Goal: Answer question/provide support: Answer question/provide support

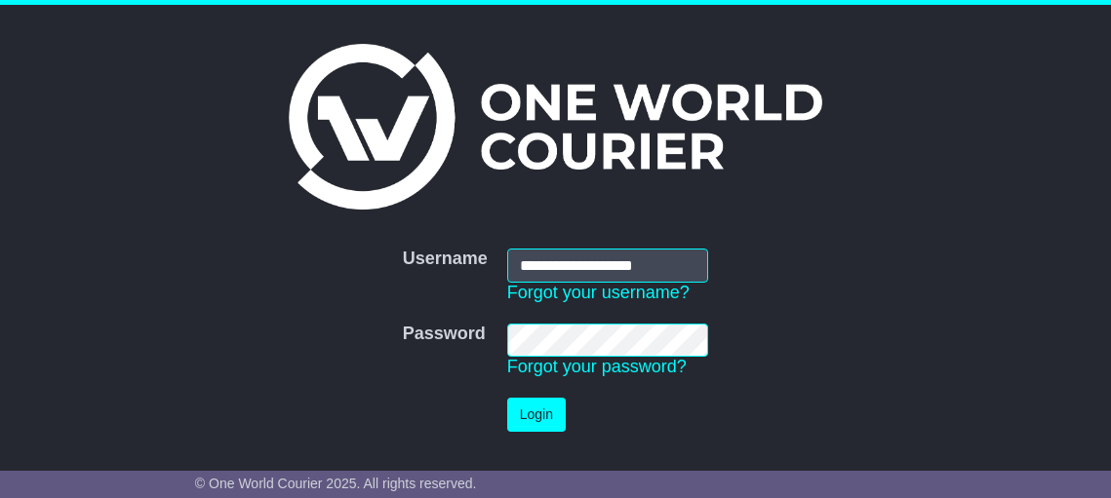
click at [552, 423] on button "Login" at bounding box center [536, 415] width 59 height 34
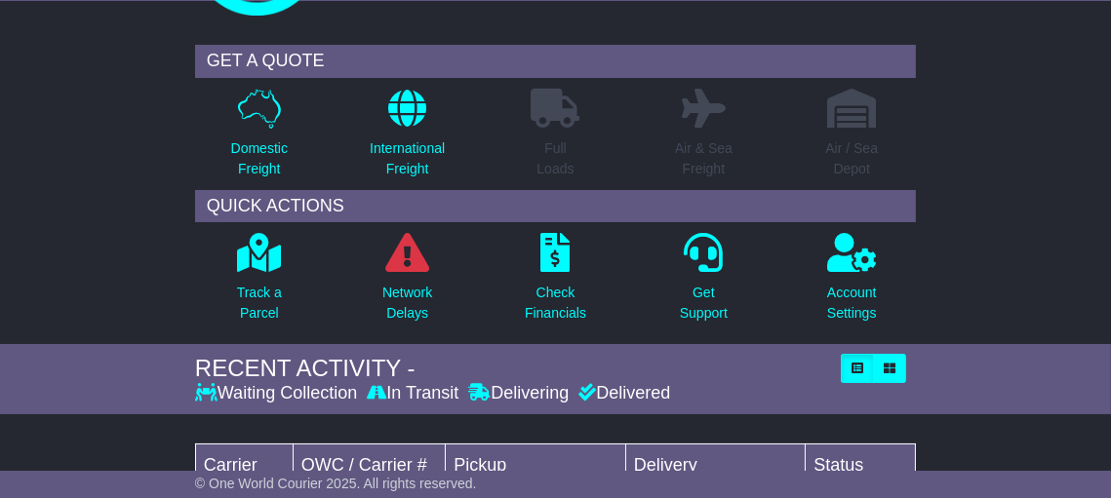
scroll to position [390, 0]
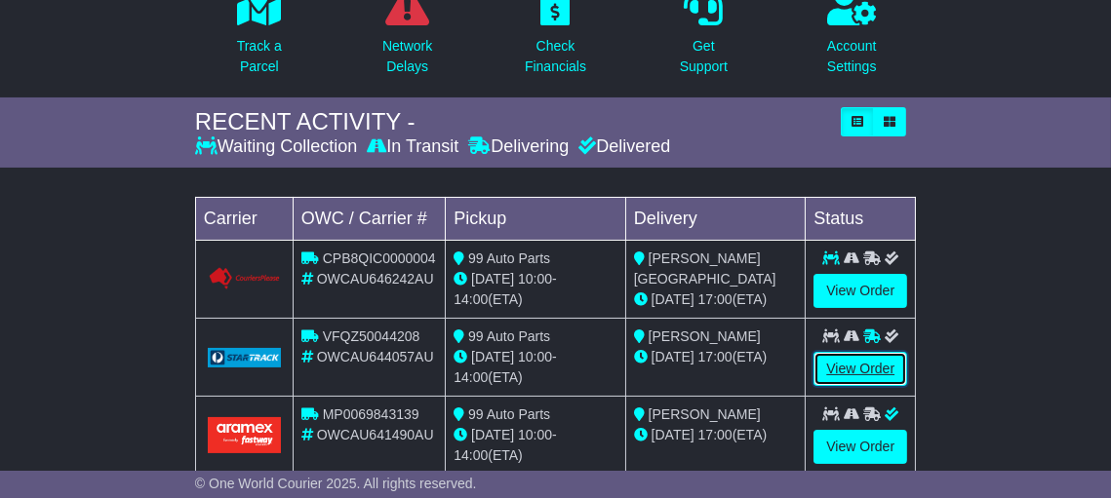
click at [865, 364] on link "View Order" at bounding box center [860, 369] width 94 height 34
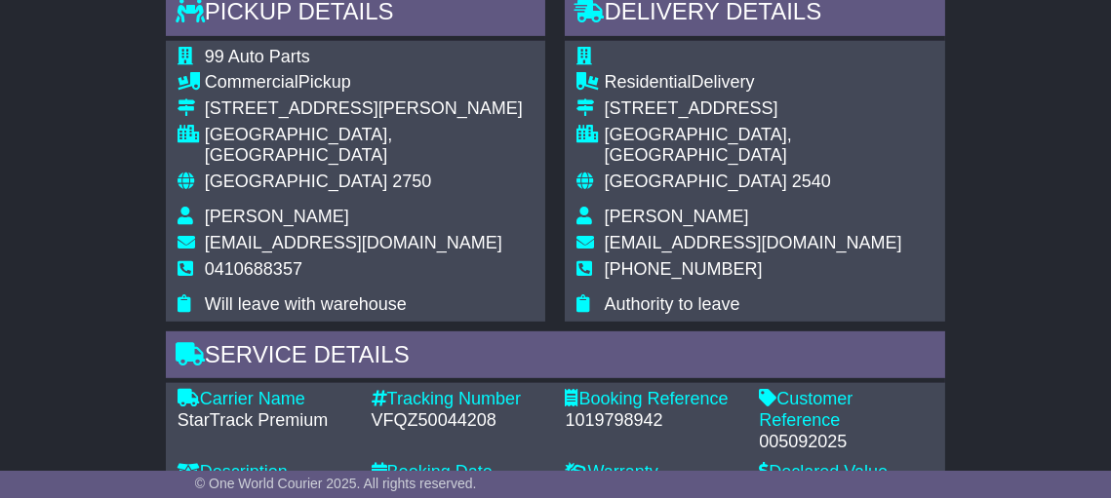
scroll to position [824, 0]
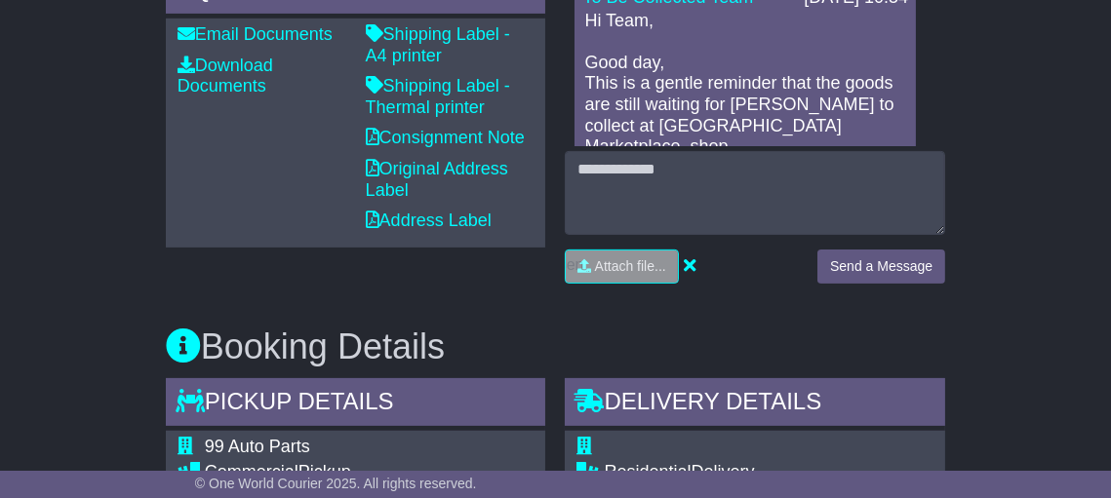
click at [838, 90] on p "Hi Team, Good day, This is a gentle reminder that the goods are still waiting f…" at bounding box center [745, 137] width 322 height 253
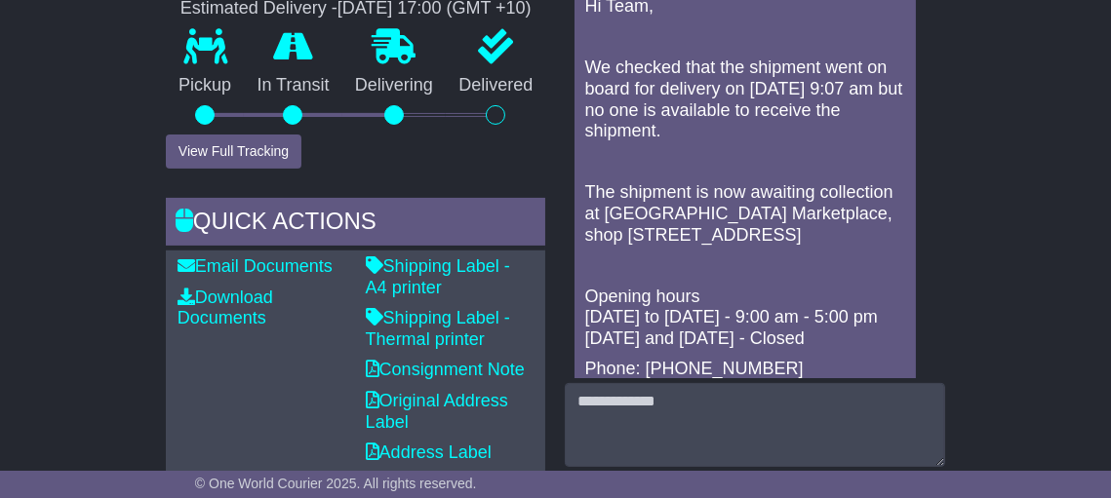
scroll to position [726, 0]
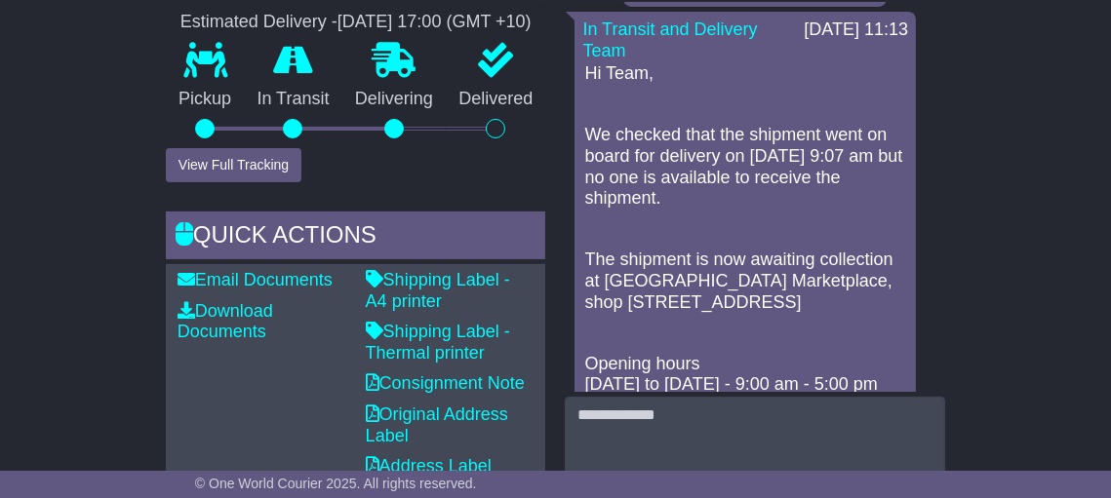
drag, startPoint x: 678, startPoint y: 218, endPoint x: 586, endPoint y: 115, distance: 138.2
click at [586, 115] on div "Hi Team, We checked that the shipment went on board for delivery on 11/09 at 9:…" at bounding box center [745, 369] width 326 height 612
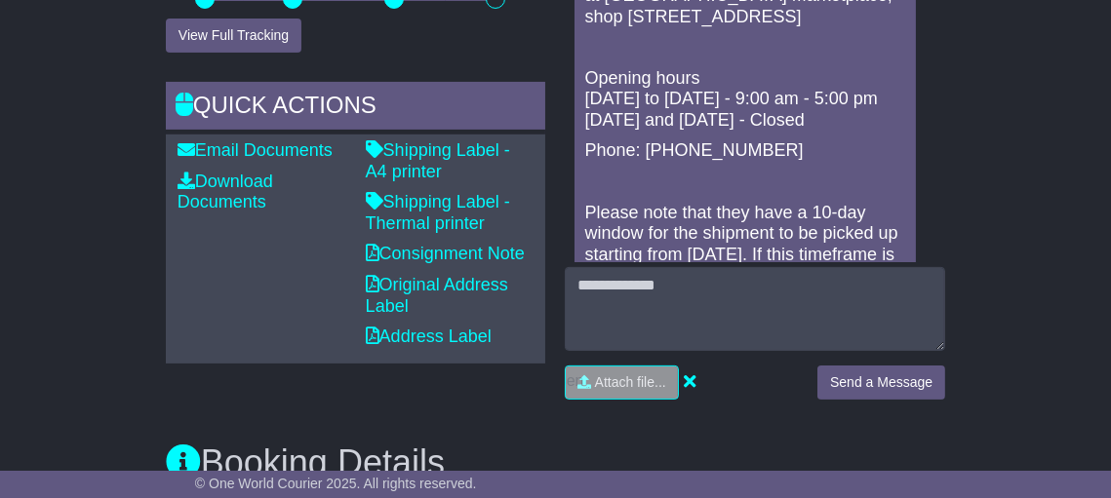
scroll to position [910, 0]
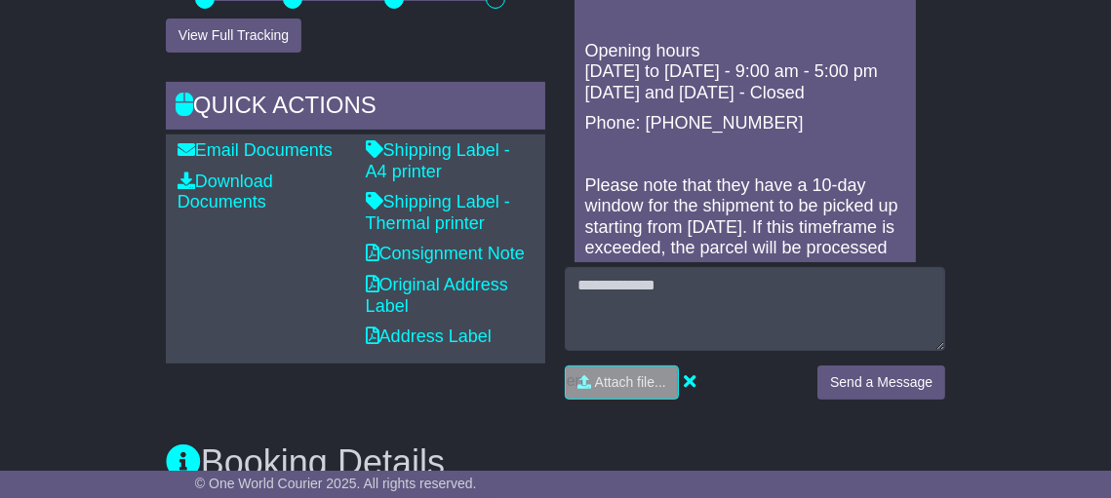
click at [841, 31] on p at bounding box center [745, 20] width 322 height 21
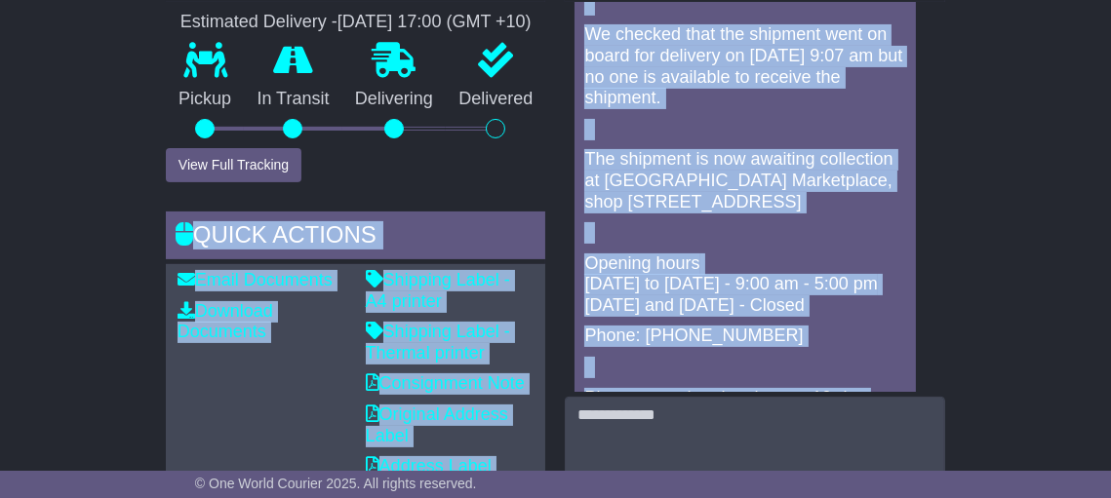
scroll to position [680, 0]
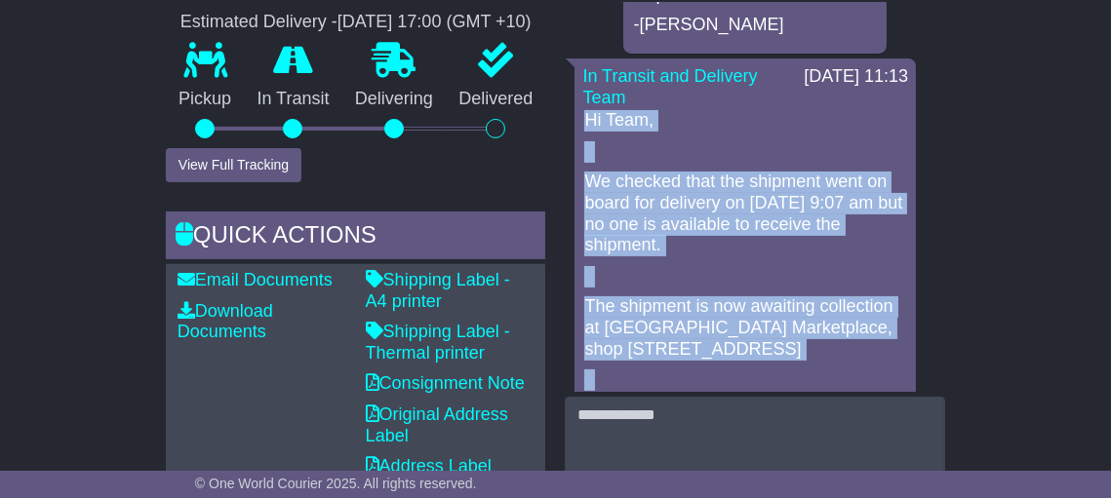
drag, startPoint x: 636, startPoint y: 113, endPoint x: 588, endPoint y: 167, distance: 71.8
click at [588, 167] on div "In Transit and Delivery Team 12 Sep 2025 11:13 Hi Team, We checked that the shi…" at bounding box center [744, 400] width 341 height 682
copy div "Hi Team, We checked that the shipment went on board for delivery on 11/09 at 9:…"
click at [746, 163] on p at bounding box center [745, 151] width 322 height 21
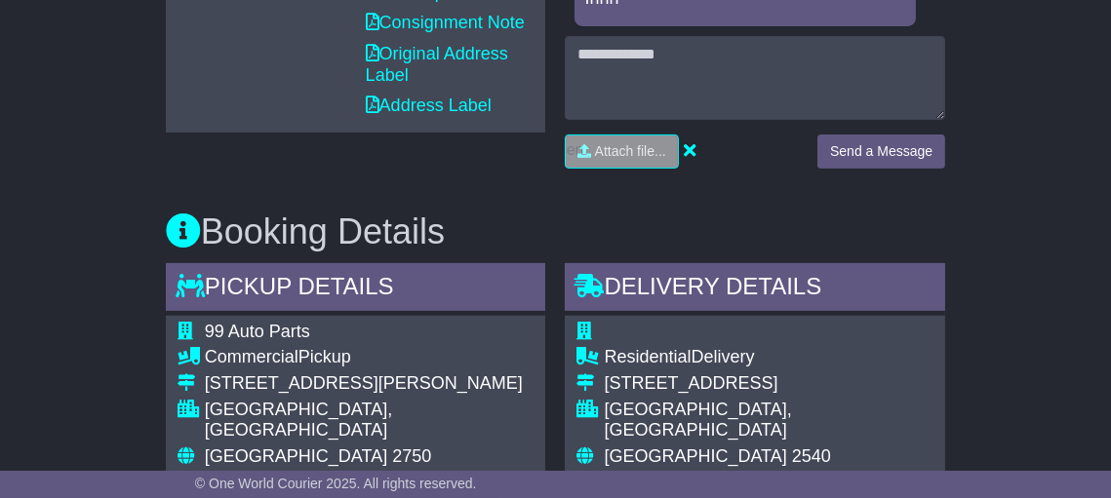
scroll to position [839, 0]
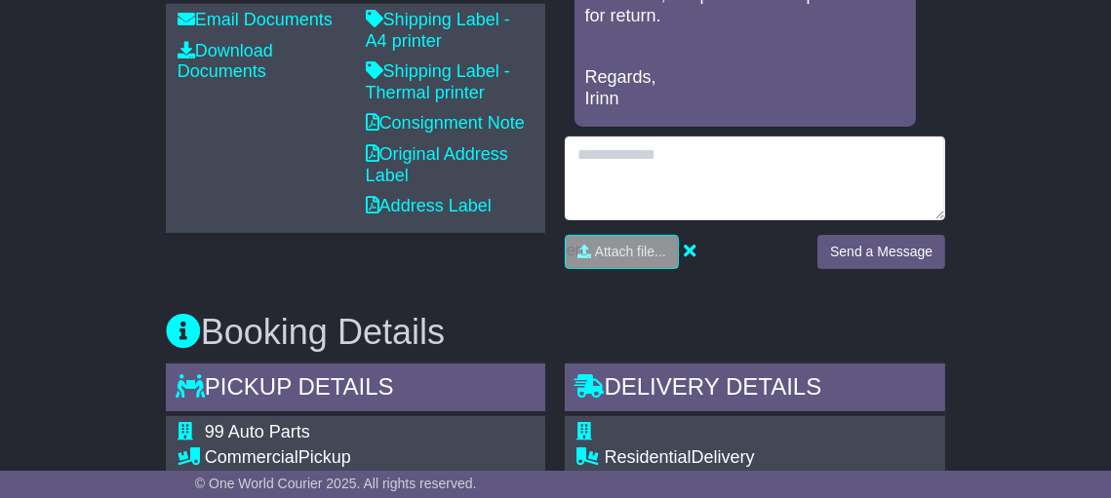
click at [693, 182] on textarea at bounding box center [755, 179] width 380 height 84
click at [810, 182] on textarea "**********" at bounding box center [755, 179] width 380 height 84
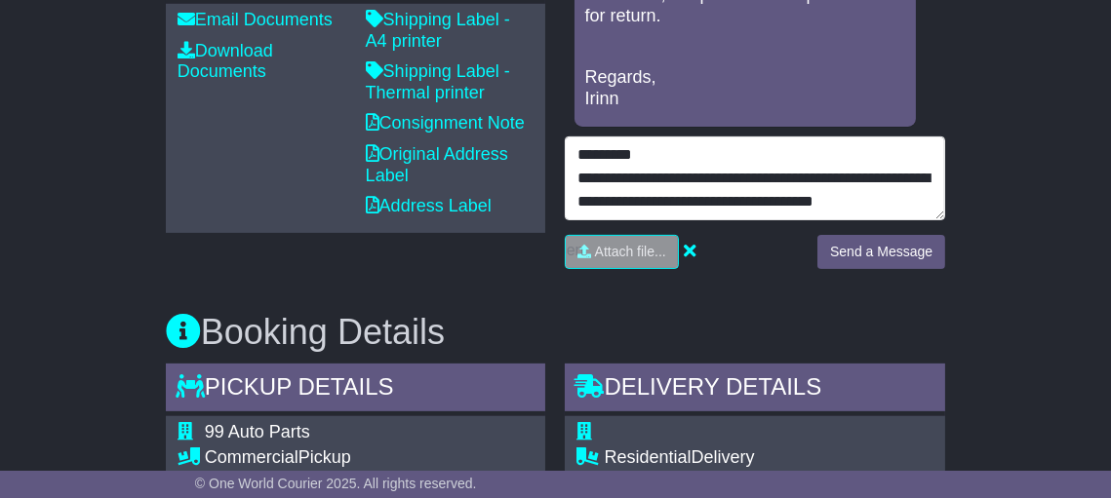
scroll to position [15, 0]
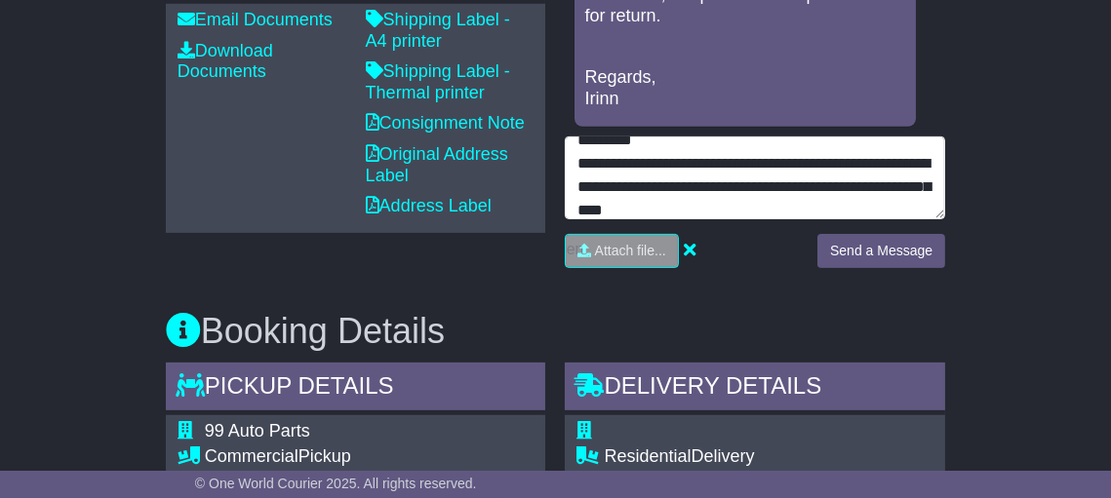
type textarea "**********"
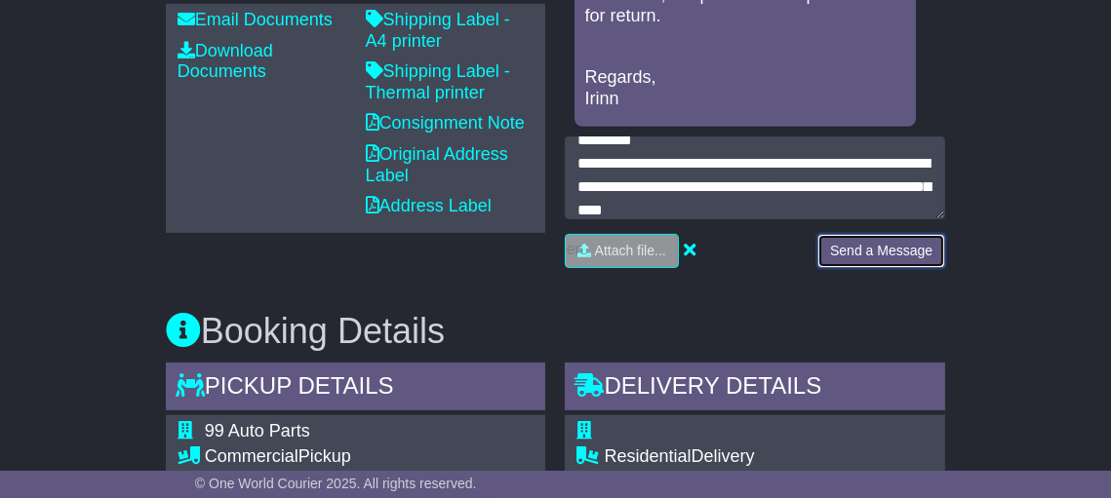
click at [873, 255] on button "Send a Message" at bounding box center [881, 251] width 128 height 34
